Goal: Task Accomplishment & Management: Manage account settings

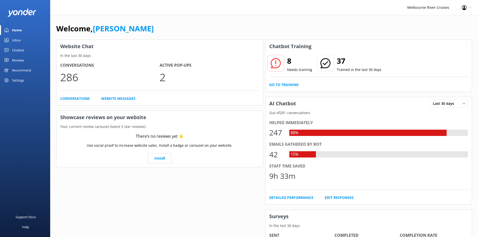
click at [16, 42] on div "Inbox" at bounding box center [16, 40] width 9 height 10
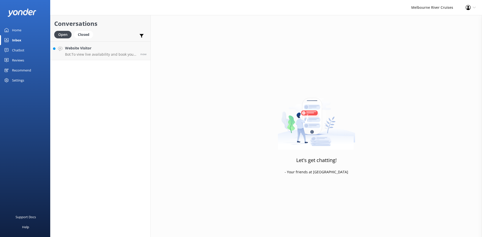
click at [19, 31] on div "Home" at bounding box center [16, 30] width 9 height 10
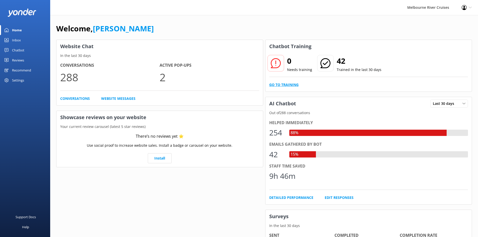
click at [291, 86] on link "Go to Training" at bounding box center [283, 85] width 29 height 6
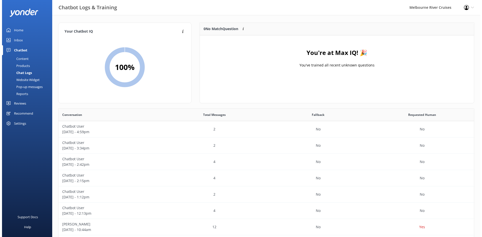
scroll to position [59, 270]
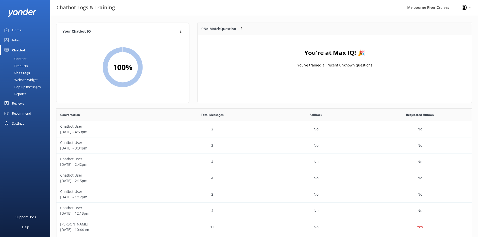
click at [25, 28] on link "Home" at bounding box center [25, 30] width 50 height 10
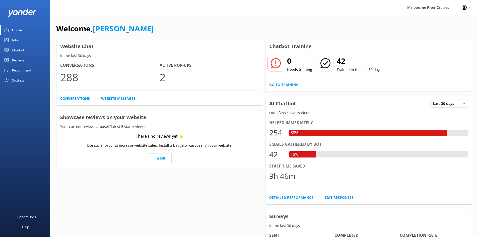
click at [21, 40] on link "Inbox" at bounding box center [25, 40] width 50 height 10
